Goal: Complete application form

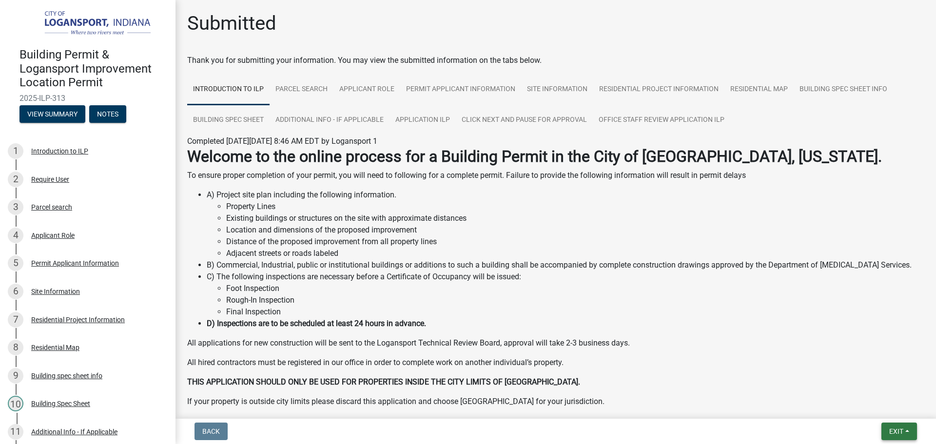
click at [901, 433] on span "Exit" at bounding box center [896, 432] width 14 height 8
click at [886, 413] on button "Save & Exit" at bounding box center [878, 405] width 78 height 23
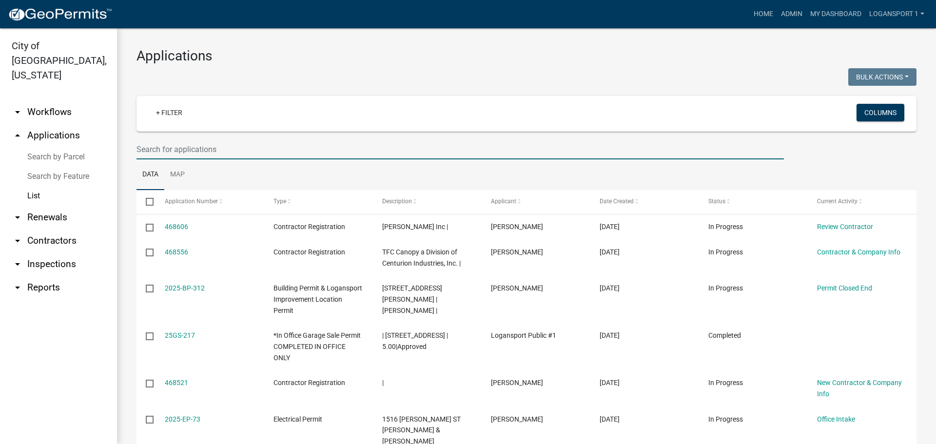
click at [183, 145] on input "text" at bounding box center [461, 149] width 648 height 20
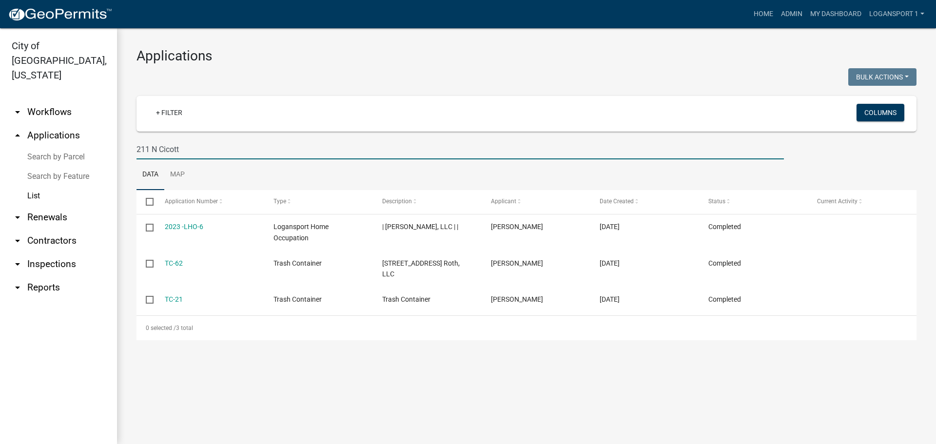
drag, startPoint x: 150, startPoint y: 148, endPoint x: 149, endPoint y: 163, distance: 15.1
click at [150, 148] on input "211 N Cicott" at bounding box center [461, 149] width 648 height 20
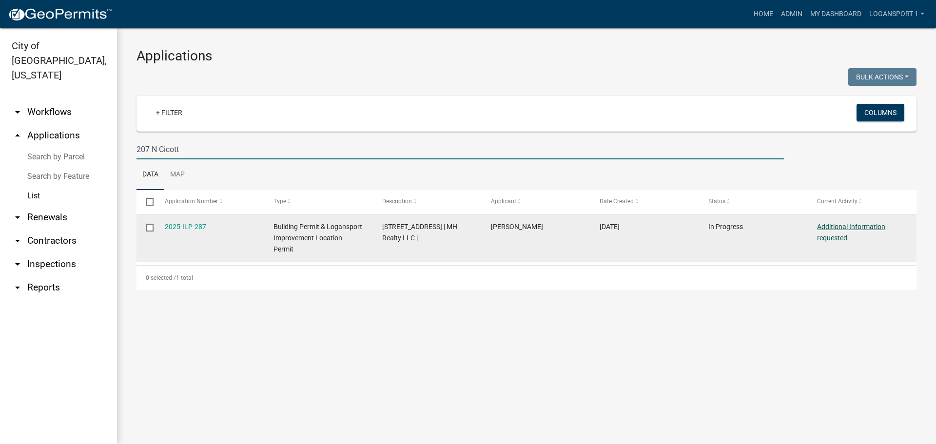
type input "207 N Cicott"
click at [844, 226] on link "Additional Information requested" at bounding box center [851, 232] width 68 height 19
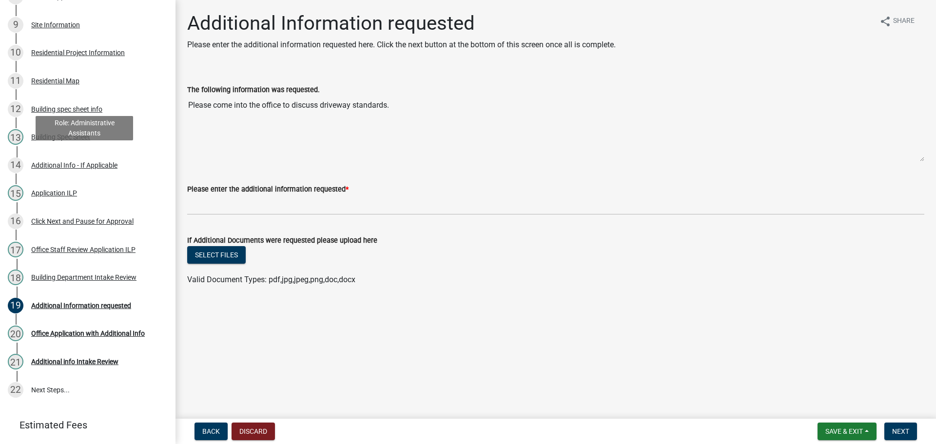
scroll to position [322, 0]
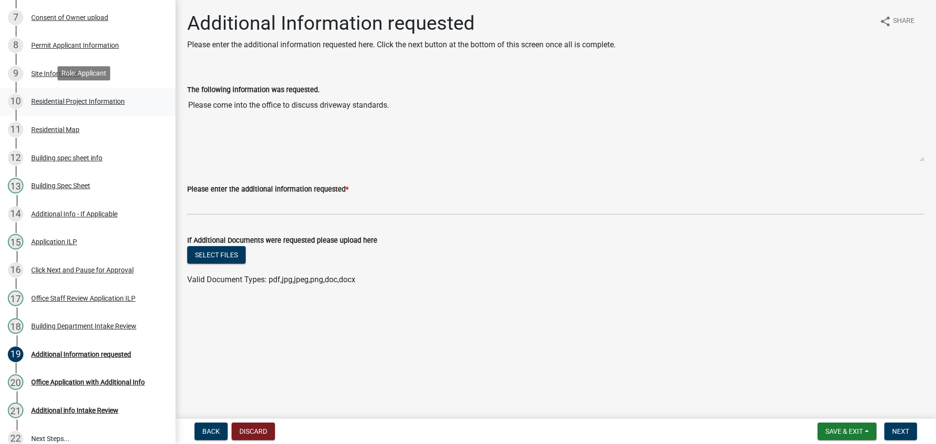
click at [69, 106] on div "10 Residential Project Information" at bounding box center [84, 102] width 152 height 16
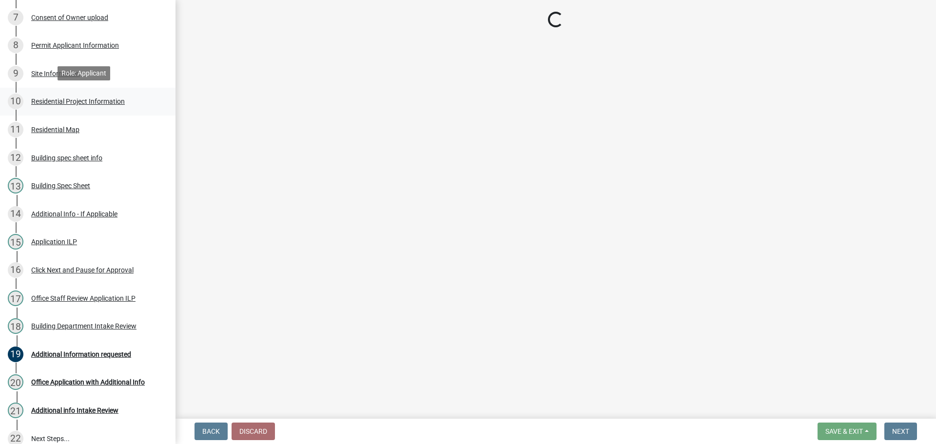
select select "4fb1abe8-82c5-48ba-b391-f470f9f0d204"
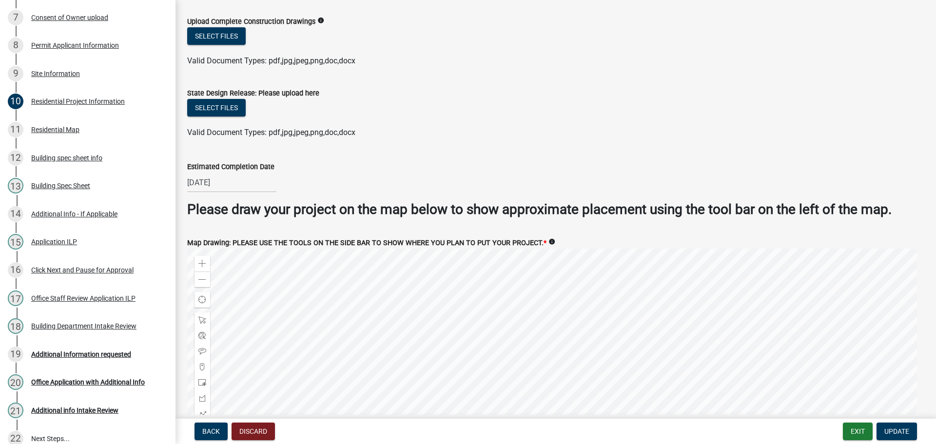
scroll to position [1755, 0]
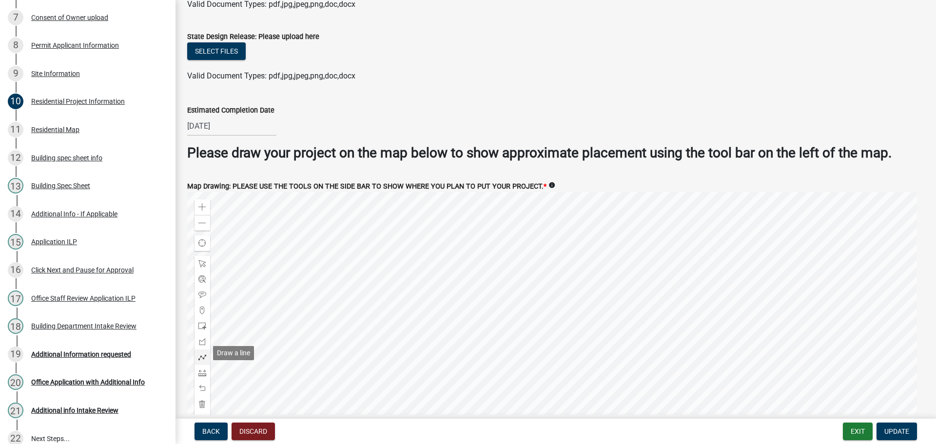
click at [203, 355] on span at bounding box center [202, 358] width 8 height 8
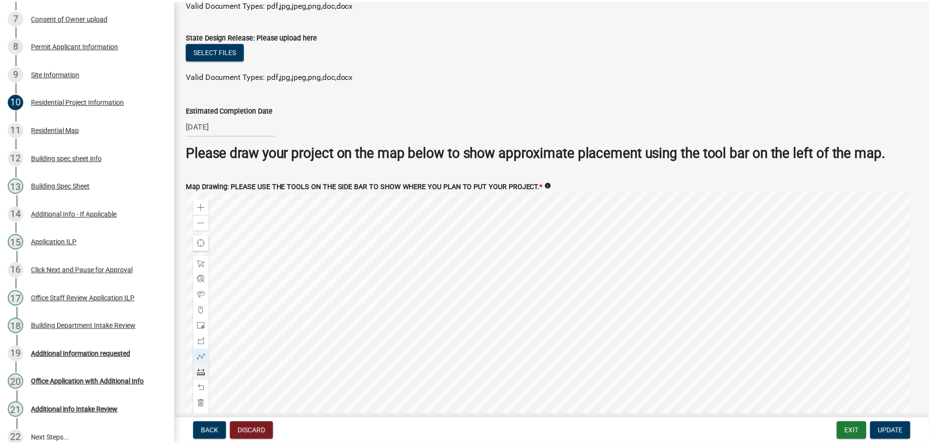
scroll to position [1772, 0]
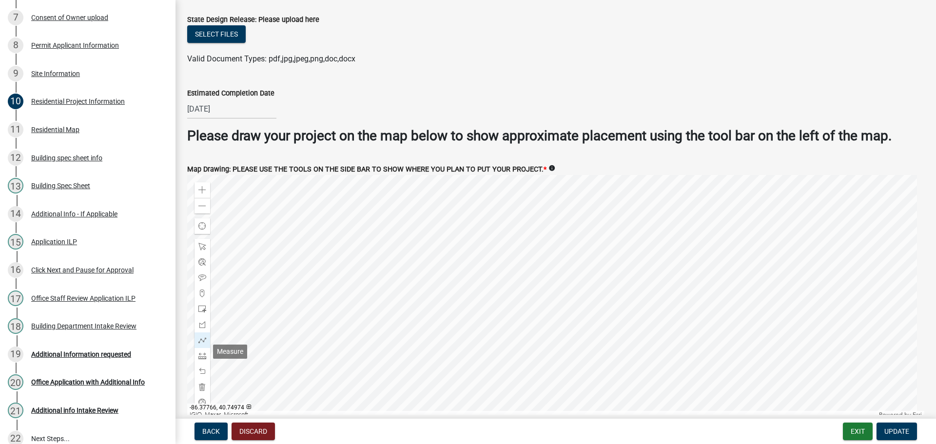
drag, startPoint x: 204, startPoint y: 349, endPoint x: 232, endPoint y: 348, distance: 28.3
click at [204, 352] on span at bounding box center [202, 356] width 8 height 8
click at [518, 296] on div at bounding box center [555, 297] width 737 height 244
click at [198, 366] on div at bounding box center [203, 372] width 16 height 16
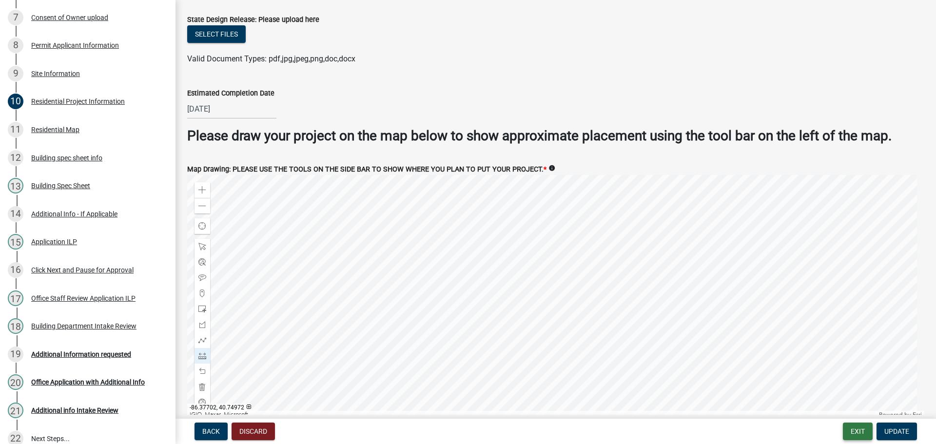
click at [852, 438] on button "Exit" at bounding box center [858, 432] width 30 height 18
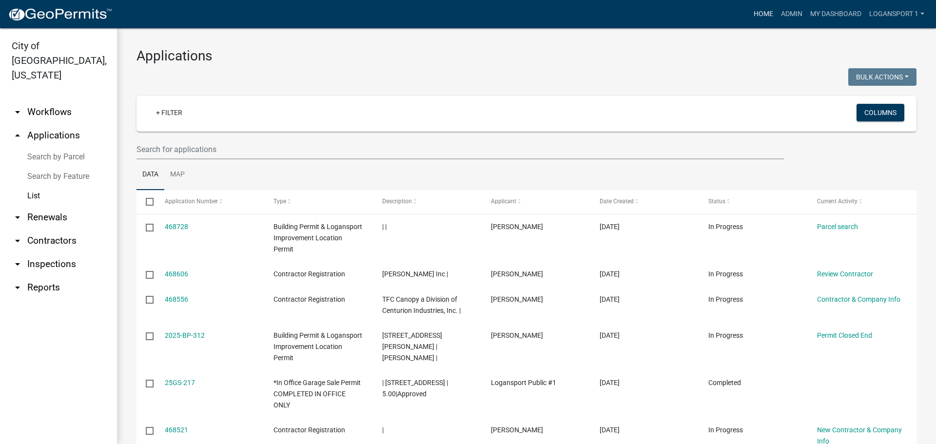
click at [757, 12] on link "Home" at bounding box center [763, 14] width 27 height 19
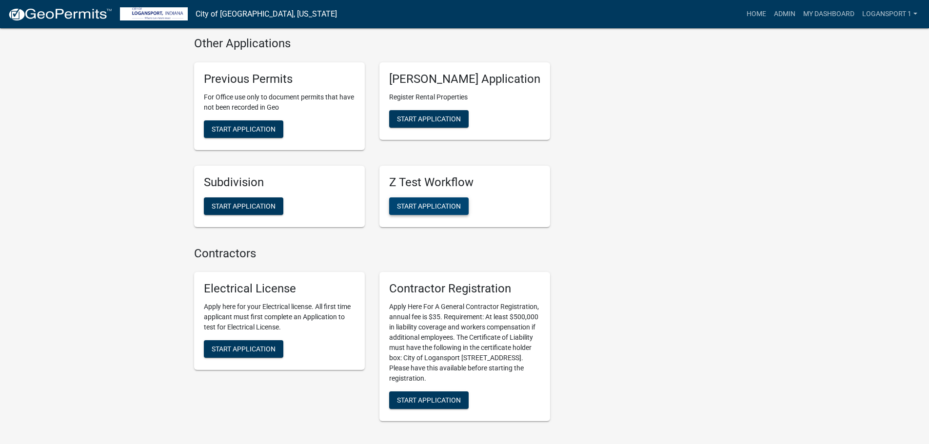
scroll to position [1330, 0]
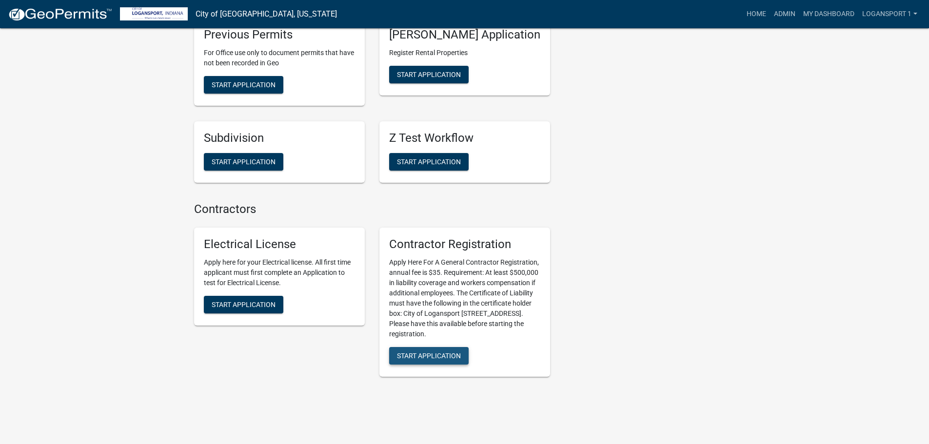
click at [444, 352] on span "Start Application" at bounding box center [429, 356] width 64 height 8
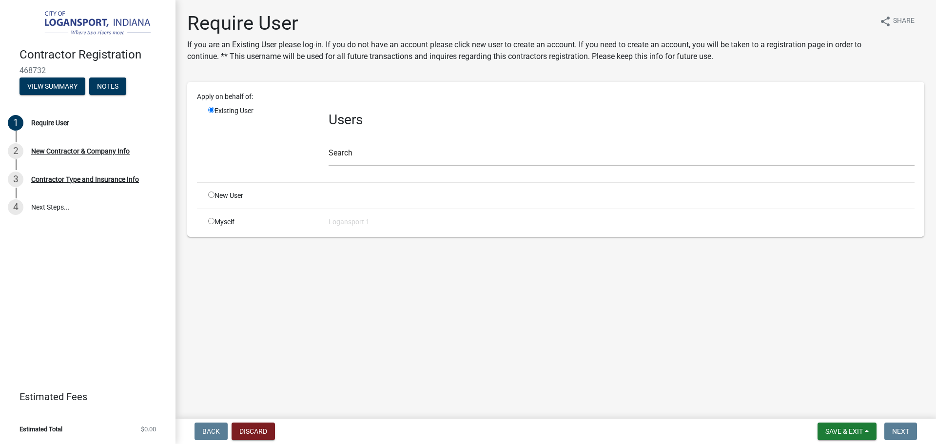
click at [210, 193] on input "radio" at bounding box center [211, 195] width 6 height 6
radio input "true"
radio input "false"
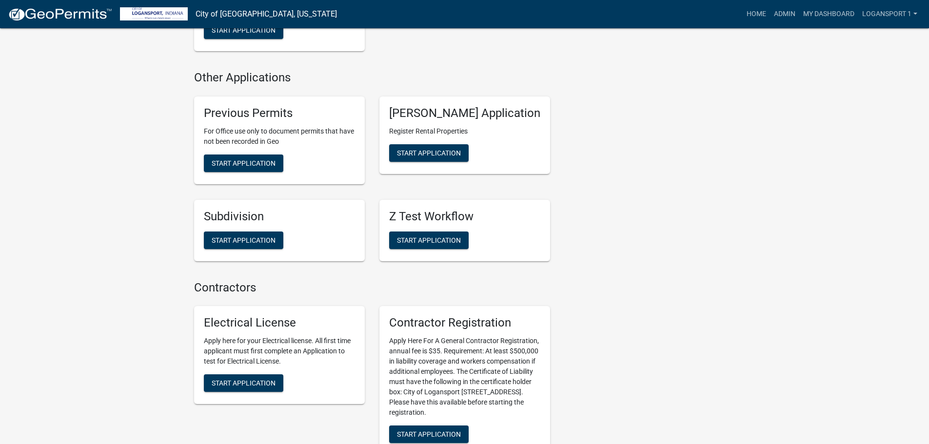
scroll to position [1330, 0]
